Goal: Transaction & Acquisition: Purchase product/service

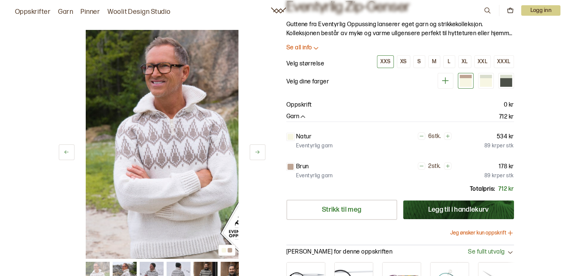
scroll to position [126, 0]
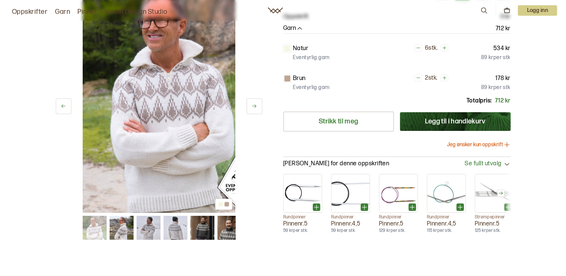
click at [502, 146] on button "Jeg ønsker kun oppskrift" at bounding box center [479, 144] width 64 height 7
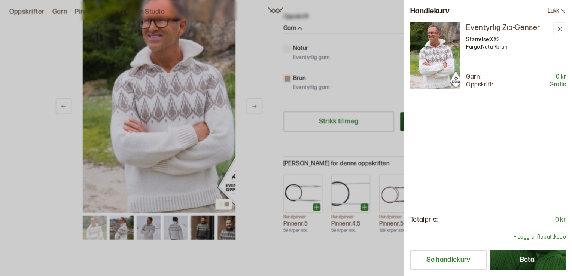
click at [518, 255] on button "Betal" at bounding box center [528, 260] width 76 height 20
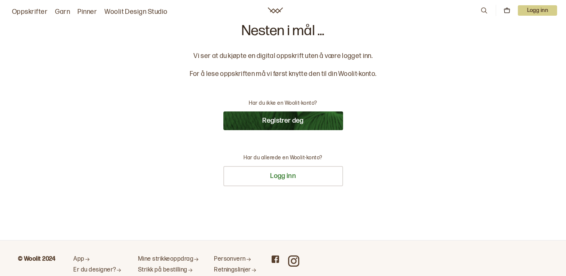
click at [302, 119] on button "Registrer deg" at bounding box center [283, 121] width 120 height 19
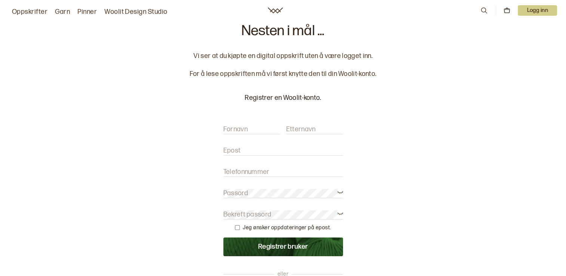
click at [246, 131] on label "Fornavn" at bounding box center [235, 129] width 24 height 9
click at [246, 131] on input "Fornavn" at bounding box center [251, 129] width 57 height 9
type input "Solveig"
drag, startPoint x: 302, startPoint y: 128, endPoint x: 292, endPoint y: 130, distance: 10.4
click at [292, 130] on label "Etternavn" at bounding box center [301, 129] width 30 height 9
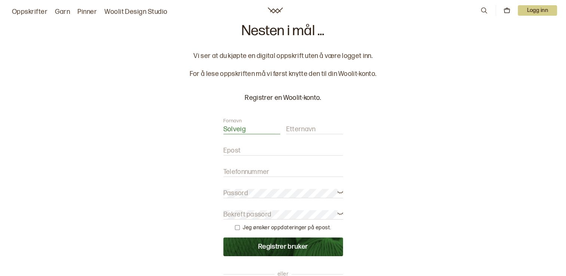
click at [292, 130] on input "Etternavn" at bounding box center [314, 129] width 57 height 9
type input "Horverak"
type input "[EMAIL_ADDRESS][DOMAIN_NAME]"
click at [273, 169] on input "Telefonnummer" at bounding box center [283, 172] width 120 height 9
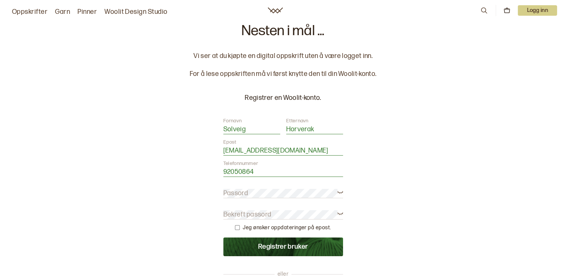
type input "92050864"
click at [223, 238] on button "Registrer bruker" at bounding box center [283, 247] width 120 height 19
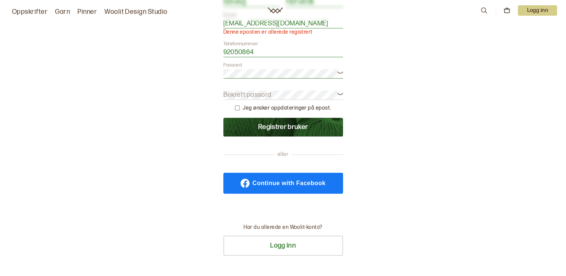
scroll to position [127, 0]
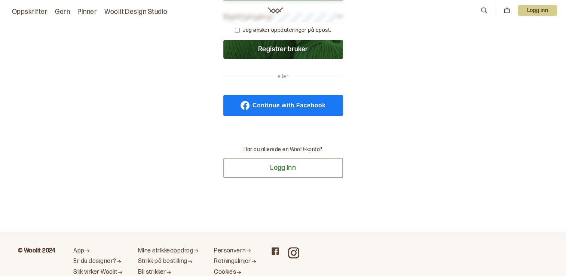
click at [304, 173] on button "Logg inn" at bounding box center [283, 168] width 120 height 20
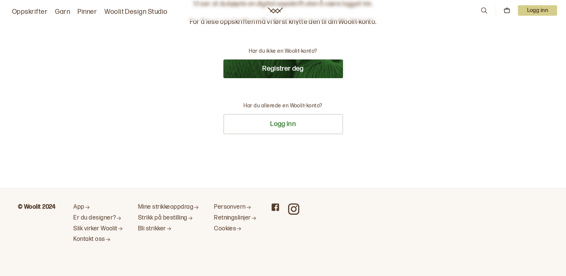
scroll to position [0, 0]
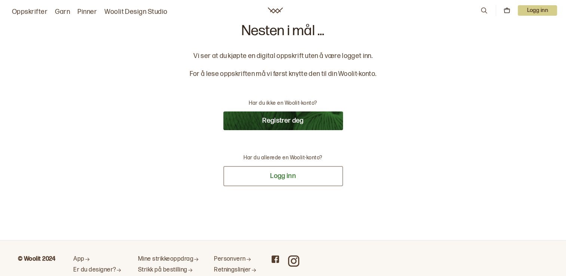
click at [290, 172] on button "Logg inn" at bounding box center [283, 176] width 120 height 20
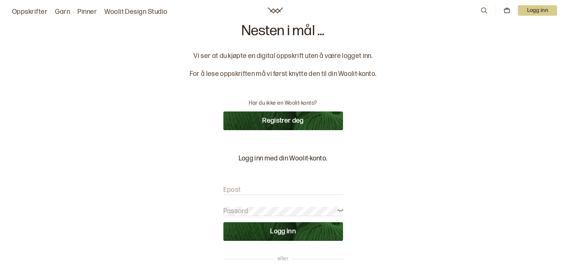
click at [280, 184] on form "Epost Passord Logg inn" at bounding box center [283, 209] width 120 height 63
click at [265, 188] on input "Epost" at bounding box center [283, 190] width 120 height 9
type input "[EMAIL_ADDRESS][DOMAIN_NAME]"
click at [223, 222] on button "Logg inn" at bounding box center [283, 231] width 120 height 19
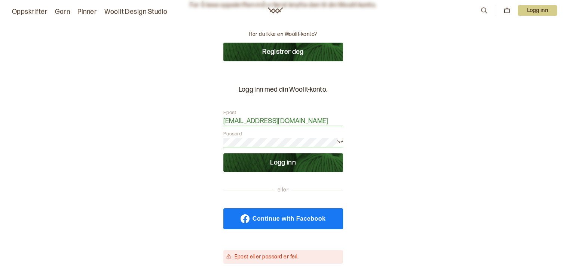
scroll to position [70, 0]
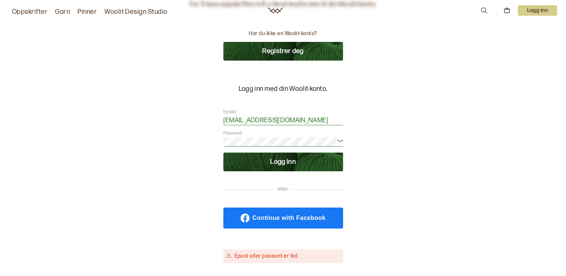
click at [277, 159] on button "Logg inn" at bounding box center [283, 162] width 120 height 19
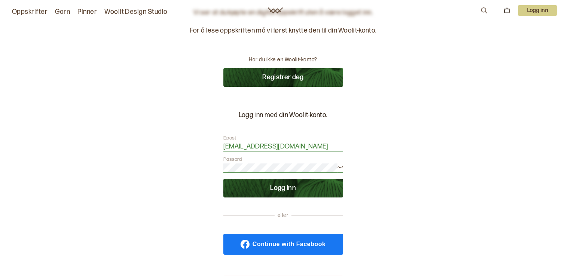
scroll to position [44, 0]
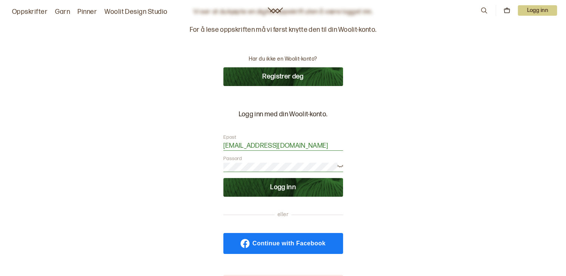
click at [341, 167] on icon at bounding box center [341, 166] width 6 height 6
click at [288, 189] on button "Logg inn" at bounding box center [283, 187] width 120 height 19
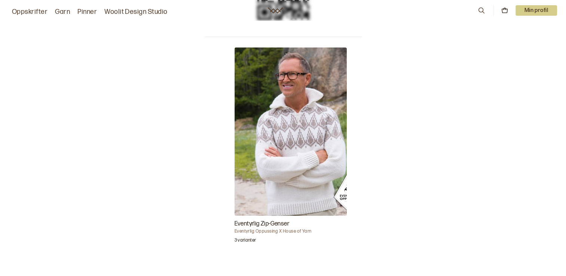
scroll to position [162, 0]
click at [324, 185] on img "Eventyrlig Zip-Genser" at bounding box center [291, 132] width 112 height 168
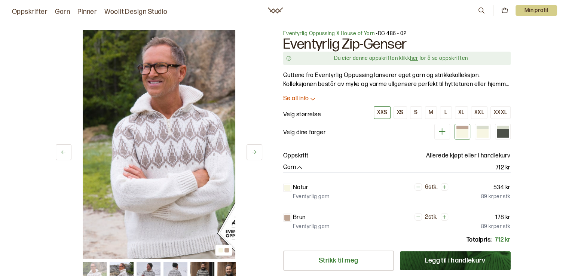
click at [417, 59] on link "her" at bounding box center [414, 58] width 8 height 6
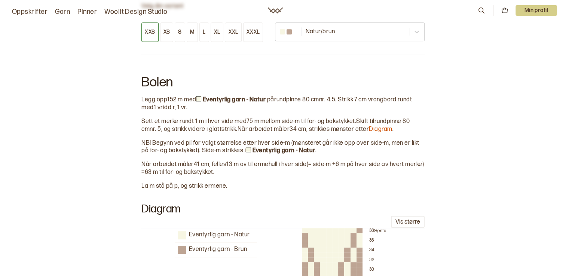
scroll to position [427, 0]
drag, startPoint x: 143, startPoint y: 80, endPoint x: 162, endPoint y: 84, distance: 19.8
click at [162, 84] on h2 "Bolen" at bounding box center [283, 82] width 283 height 30
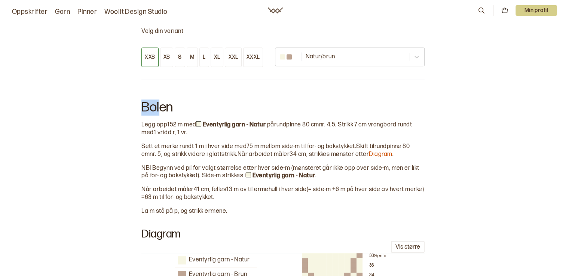
scroll to position [434, 0]
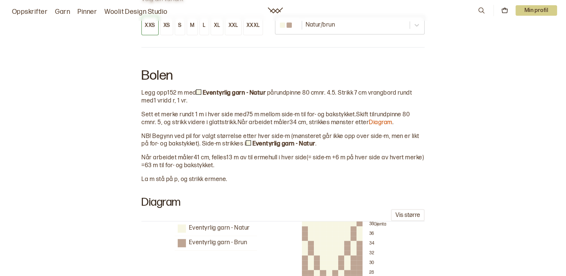
click at [234, 61] on h2 "Bolen" at bounding box center [283, 75] width 283 height 30
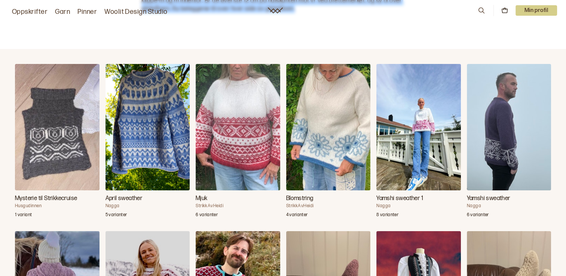
scroll to position [1884, 0]
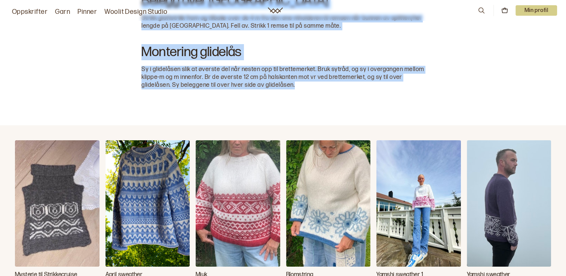
drag, startPoint x: 140, startPoint y: 72, endPoint x: 297, endPoint y: 79, distance: 157.0
copy div "Bolen Legg opp 152 m med Eventyrlig garn - Natur på rundpinne 80 cm nr. 4.5 . S…"
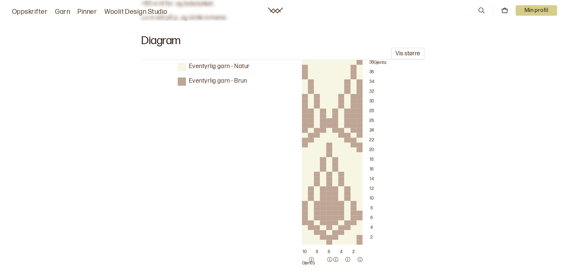
scroll to position [597, 0]
